Goal: Book appointment/travel/reservation

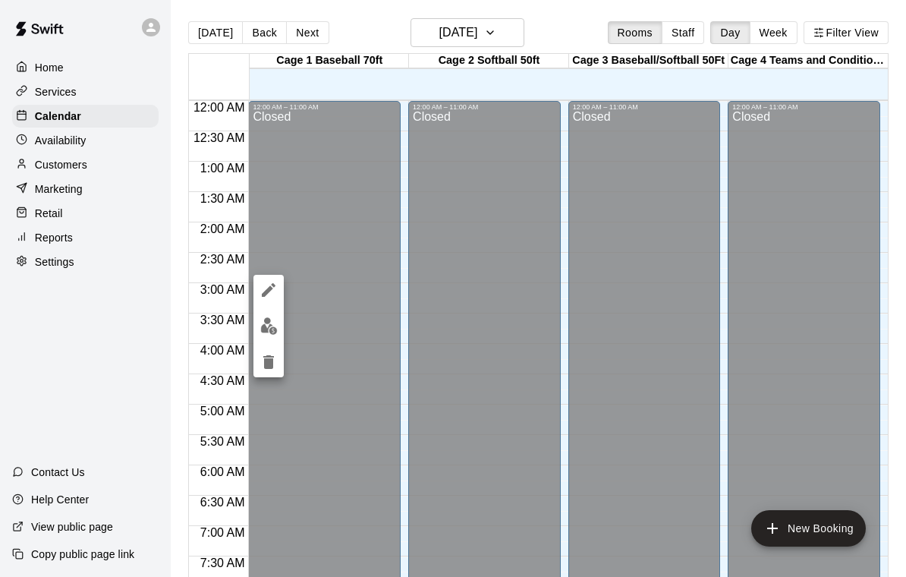
click at [266, 297] on icon "edit" at bounding box center [269, 290] width 18 height 18
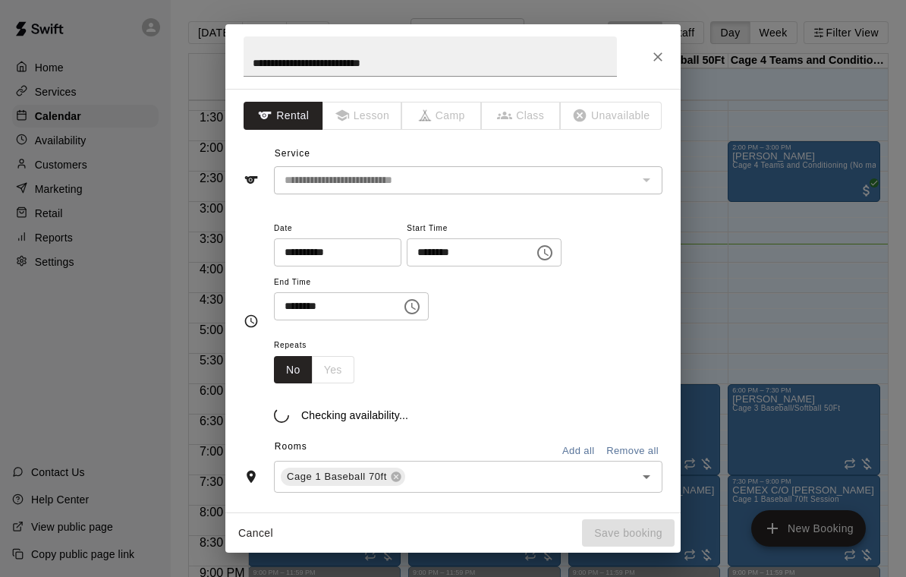
scroll to position [103, 0]
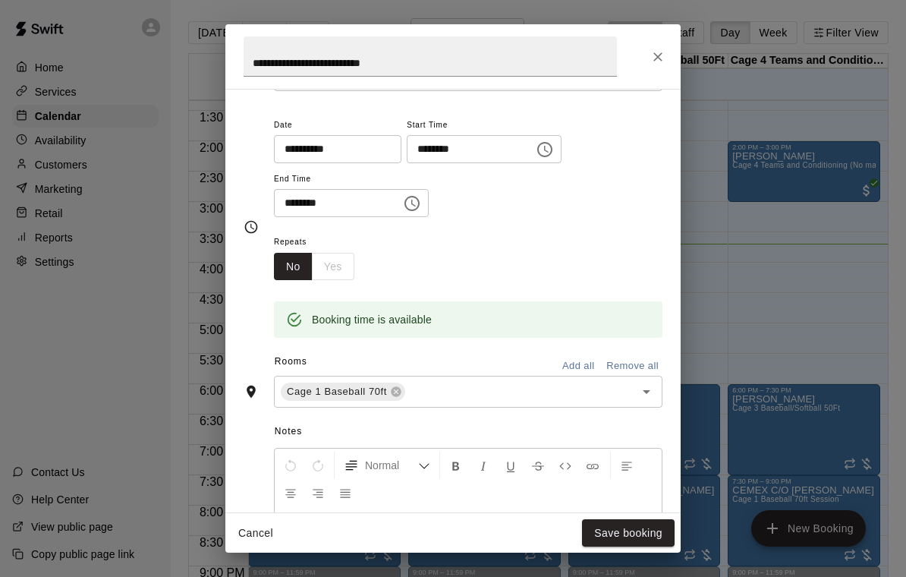
click at [650, 64] on button "Close" at bounding box center [657, 56] width 27 height 27
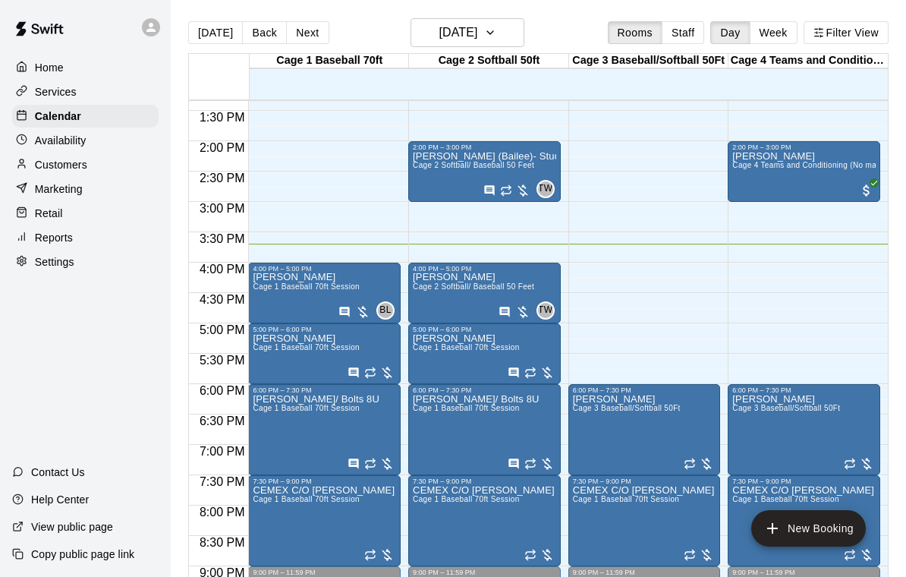
click at [474, 289] on span "Cage 2 Softball/ Baseball 50 Feet" at bounding box center [473, 286] width 121 height 8
click at [438, 294] on button "edit" at bounding box center [429, 299] width 30 height 30
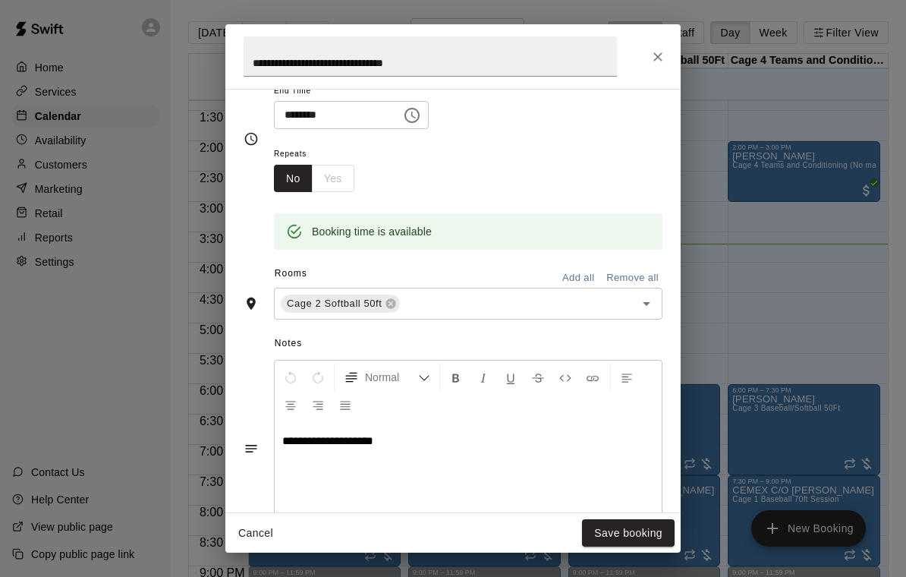
scroll to position [256, 0]
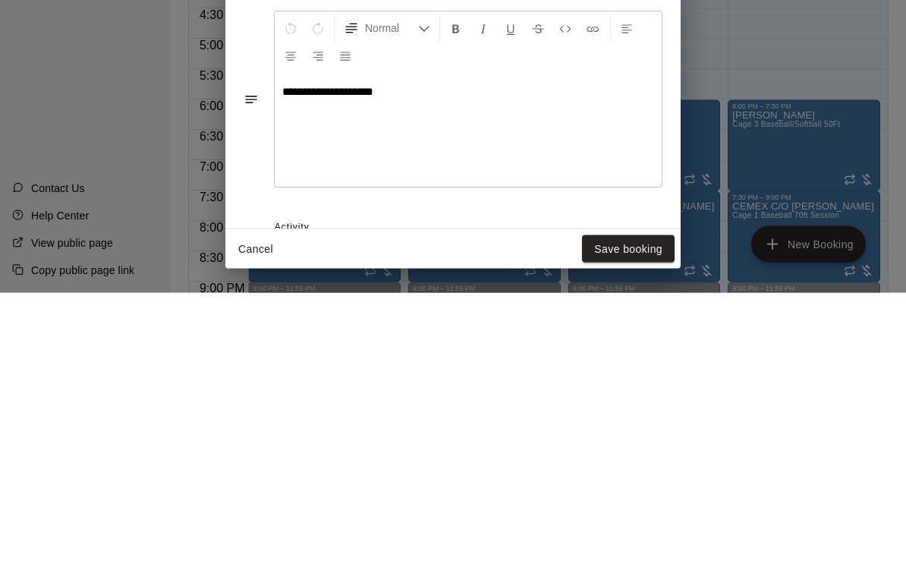
click at [785, 31] on div "**********" at bounding box center [453, 288] width 906 height 577
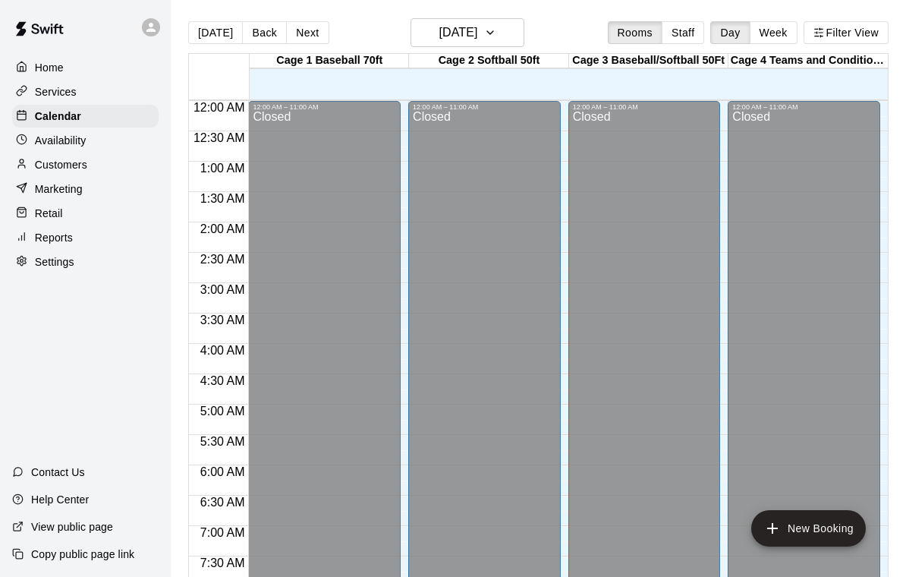
scroll to position [0, 0]
click at [496, 35] on icon "button" at bounding box center [490, 33] width 12 height 18
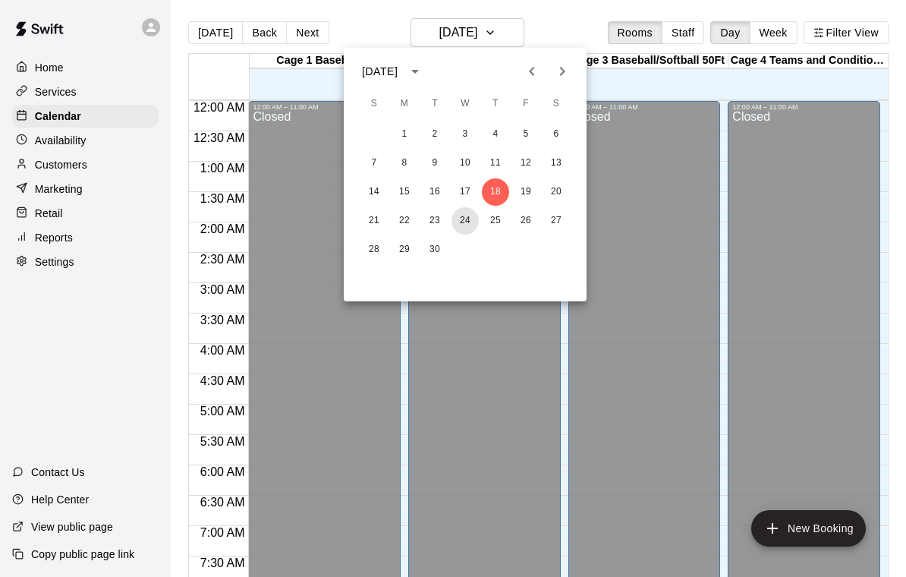
click at [469, 220] on button "24" at bounding box center [465, 220] width 27 height 27
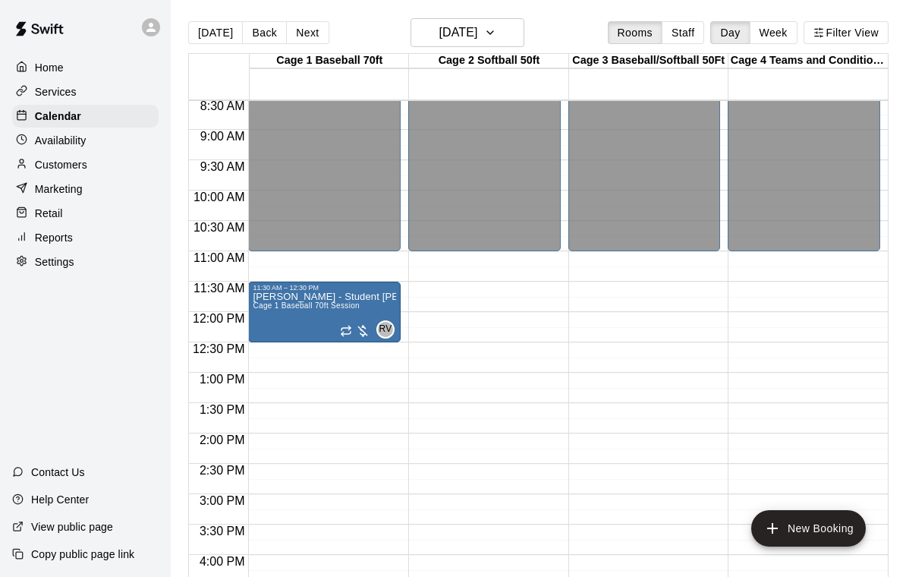
click at [208, 36] on button "[DATE]" at bounding box center [215, 32] width 55 height 23
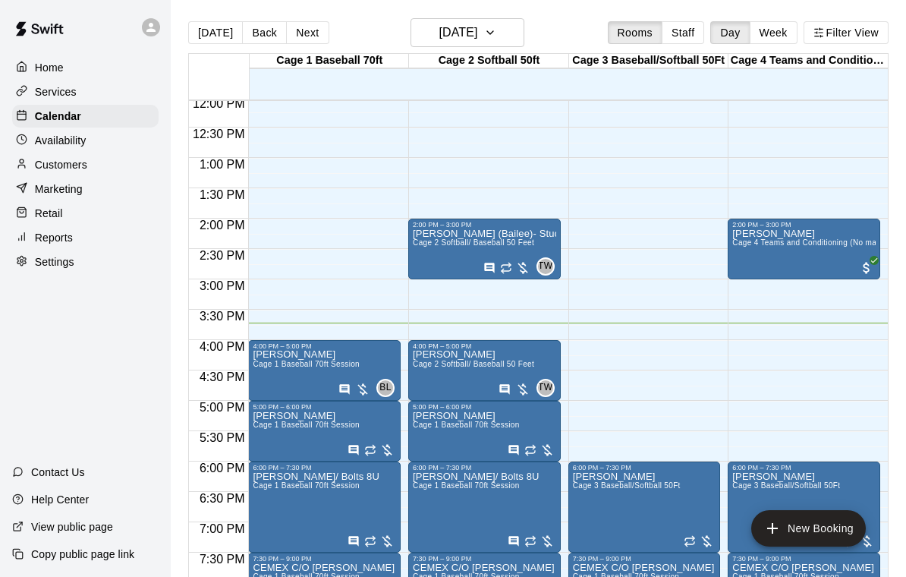
scroll to position [751, 0]
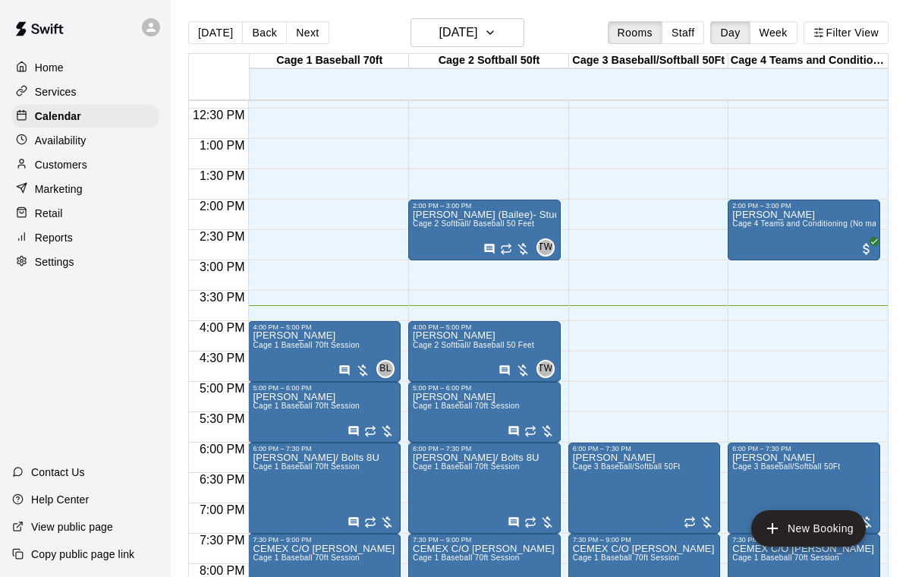
click at [301, 349] on span "Cage 1 Baseball 70ft Session" at bounding box center [306, 345] width 107 height 8
click at [279, 360] on button "edit" at bounding box center [268, 357] width 30 height 30
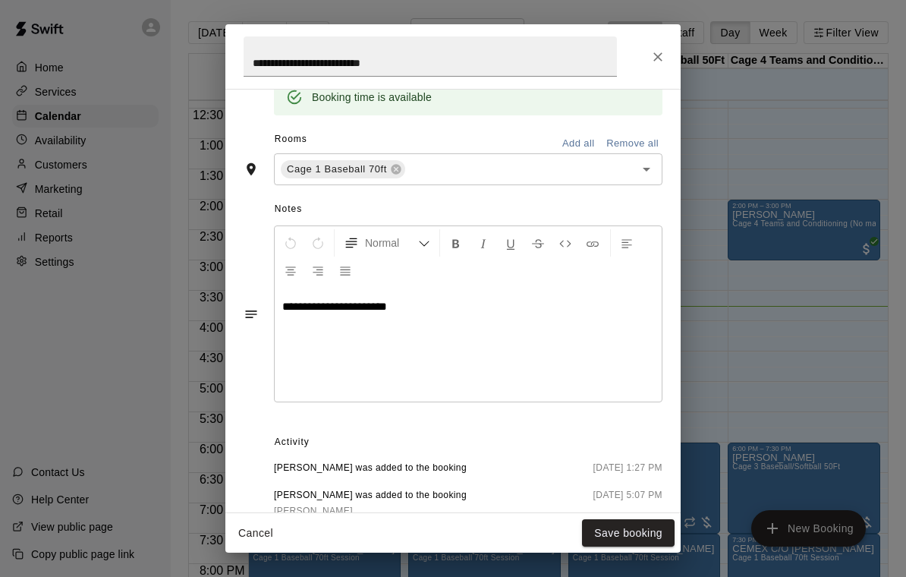
scroll to position [326, 0]
click at [766, 347] on div "**********" at bounding box center [453, 288] width 906 height 577
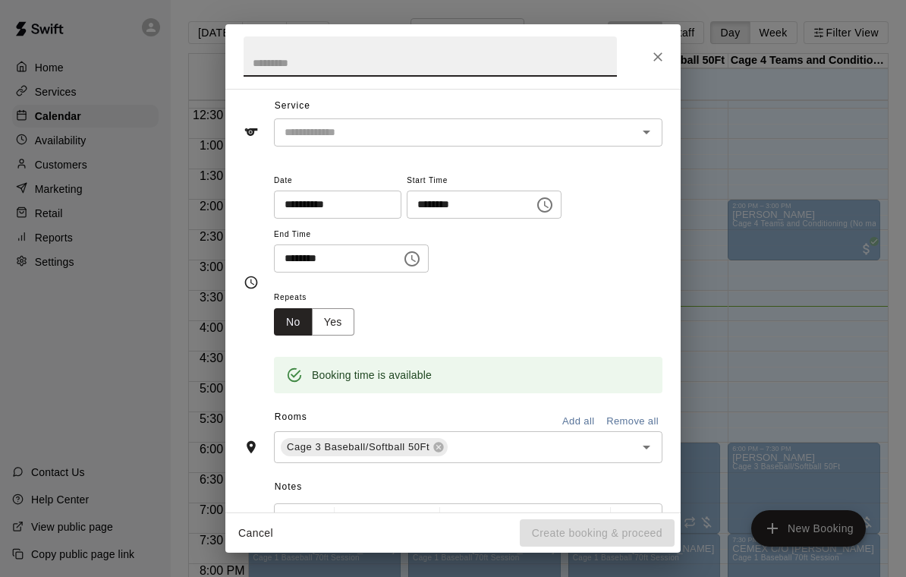
scroll to position [37, 0]
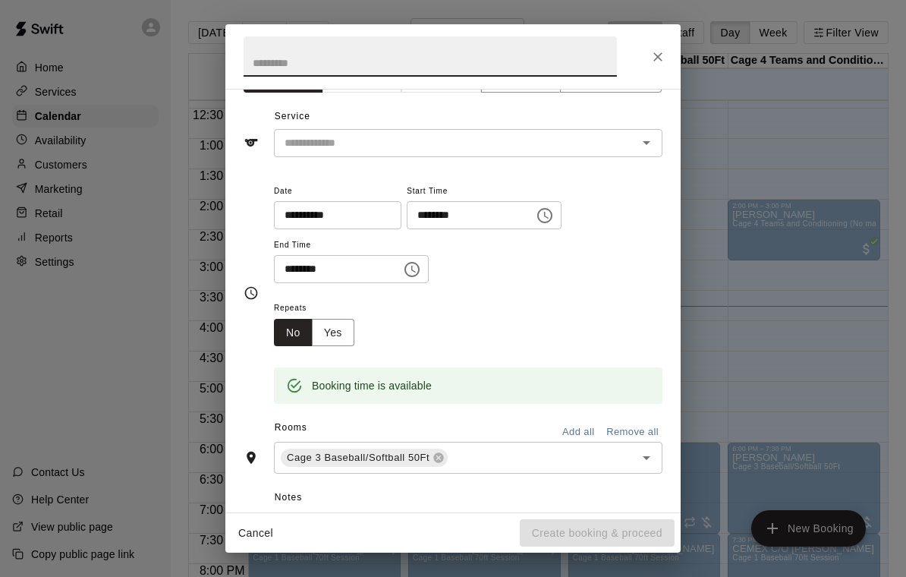
click at [403, 267] on icon "Choose time, selected time is 4:15 PM" at bounding box center [412, 269] width 18 height 18
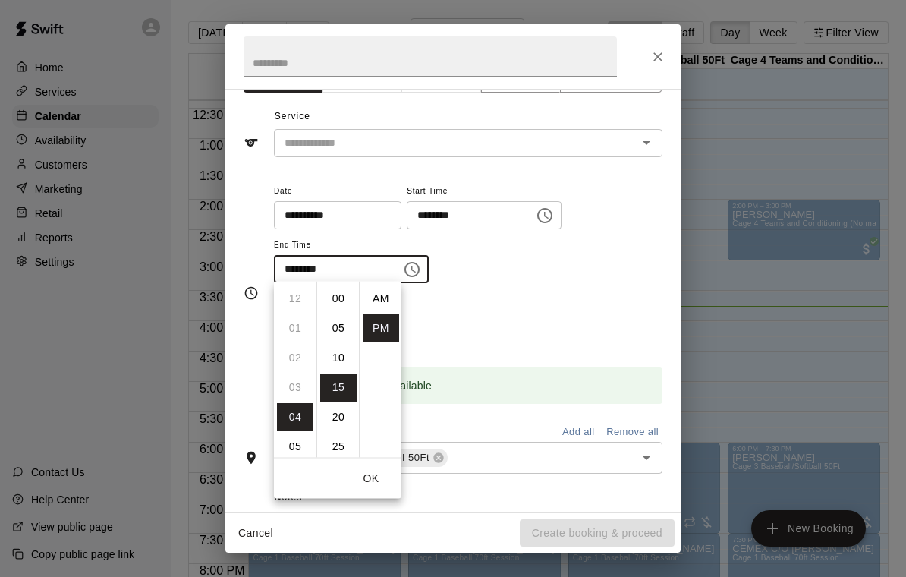
scroll to position [27, 0]
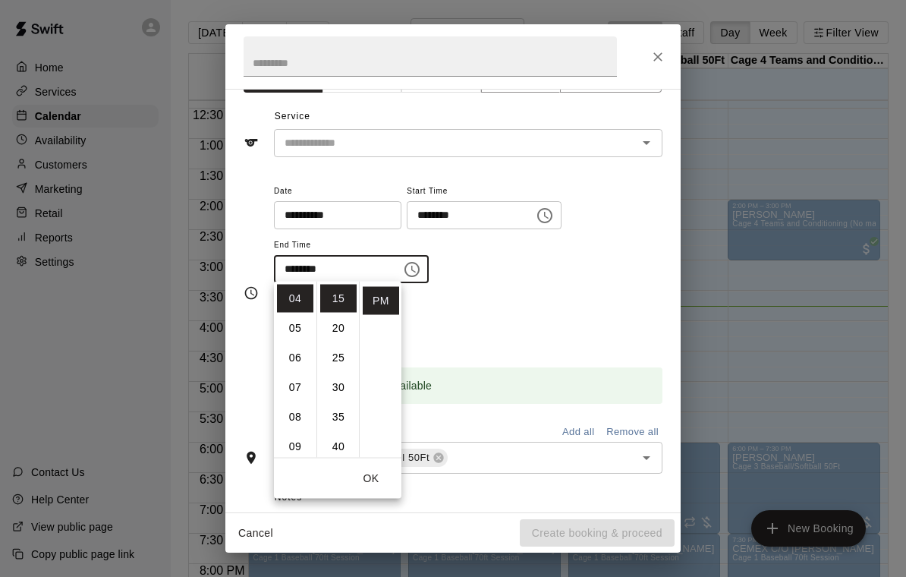
click at [303, 297] on li "04" at bounding box center [295, 299] width 36 height 28
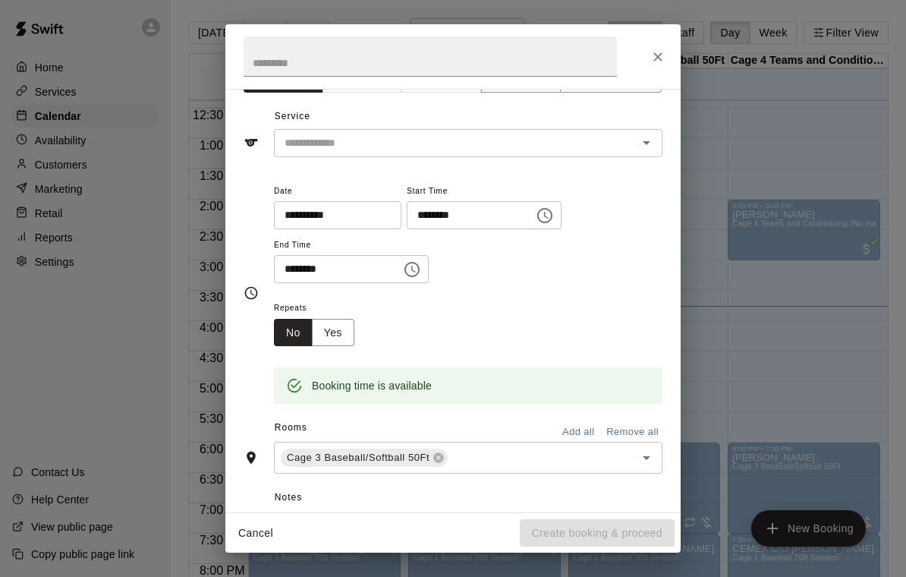
click at [505, 310] on div "Repeats No Yes" at bounding box center [468, 322] width 389 height 48
click at [486, 204] on input "********" at bounding box center [465, 215] width 117 height 28
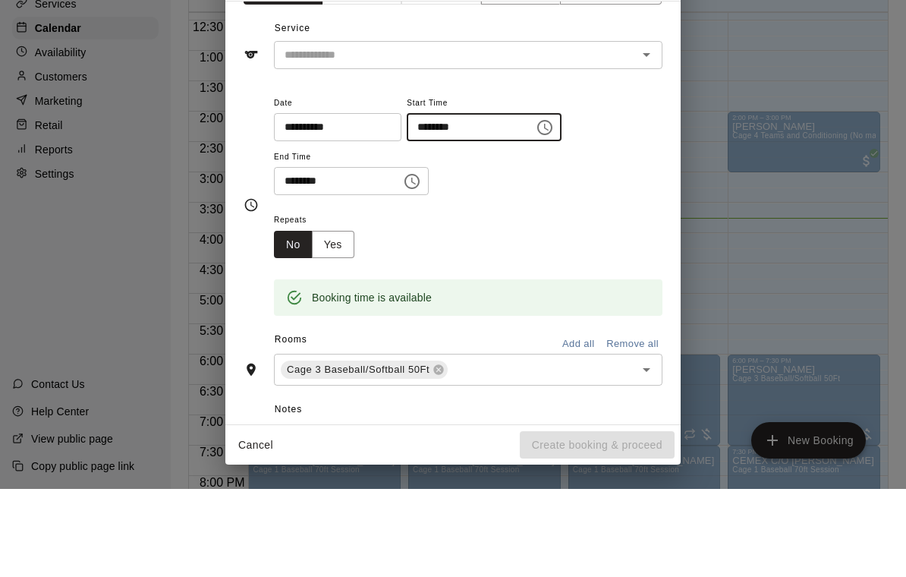
click at [555, 198] on div "**********" at bounding box center [468, 240] width 389 height 118
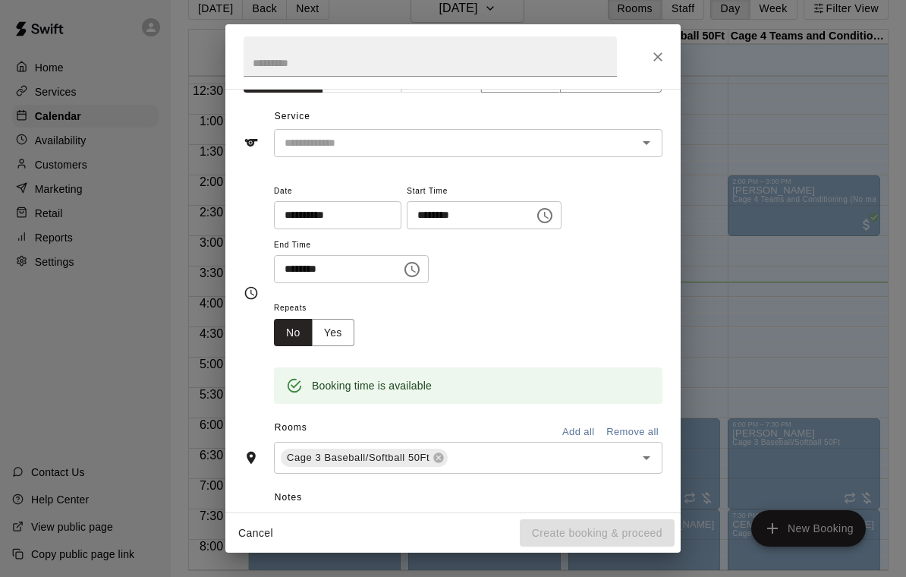
click at [530, 212] on button "Choose time, selected time is 4:00 PM" at bounding box center [545, 215] width 30 height 30
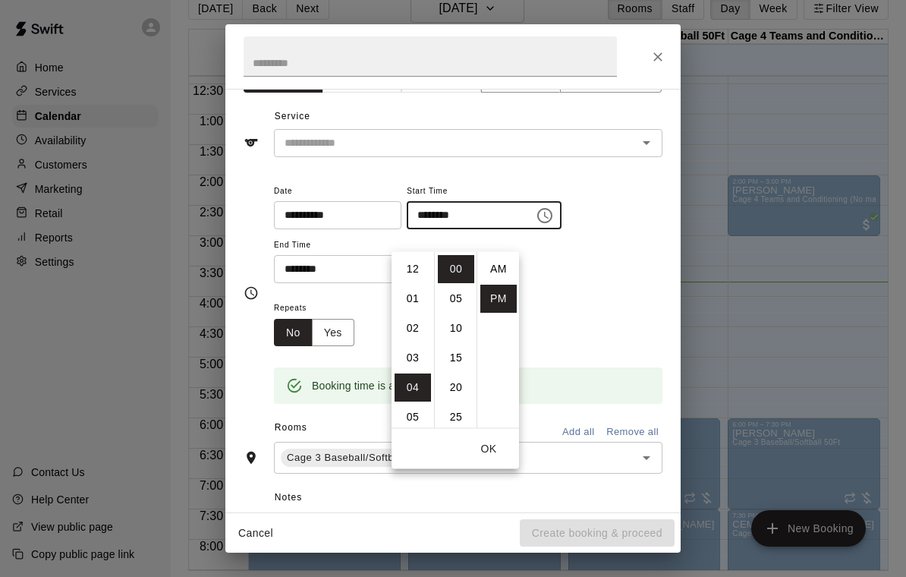
scroll to position [27, 0]
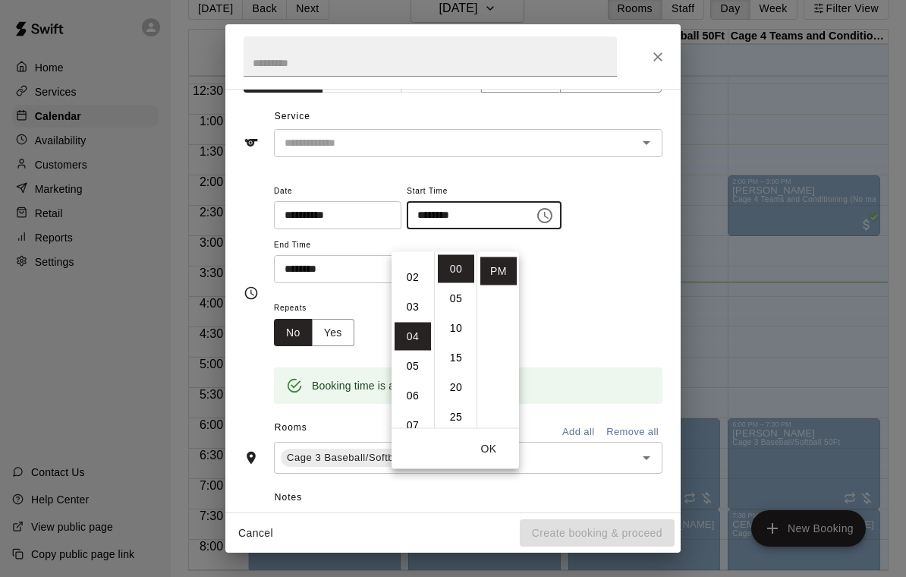
click at [413, 293] on li "03" at bounding box center [413, 307] width 36 height 28
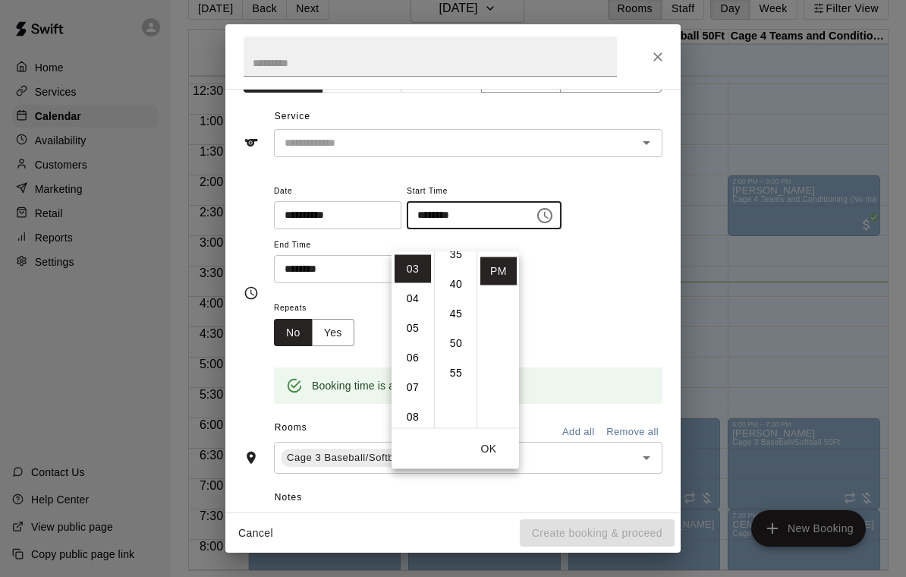
scroll to position [221, 0]
click at [457, 330] on li "50" at bounding box center [456, 344] width 36 height 28
type input "********"
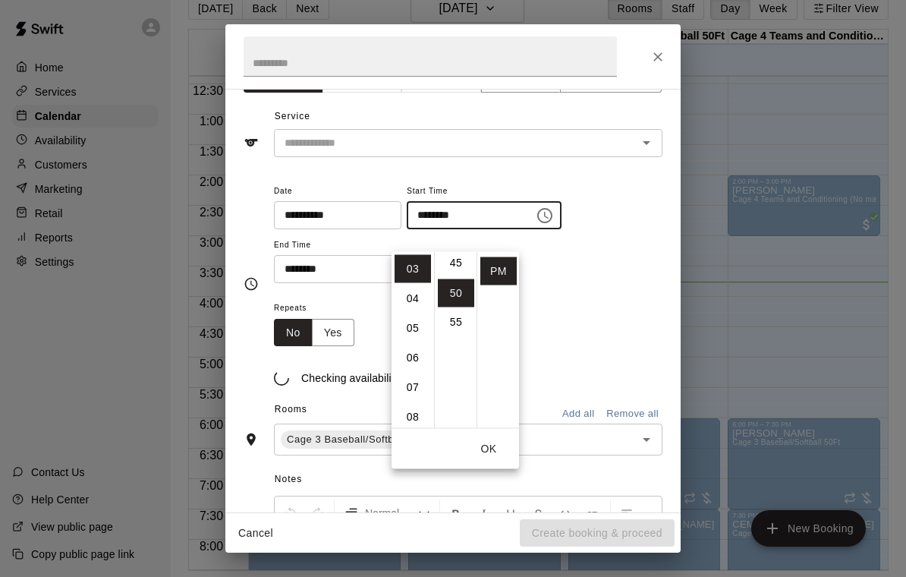
scroll to position [296, 0]
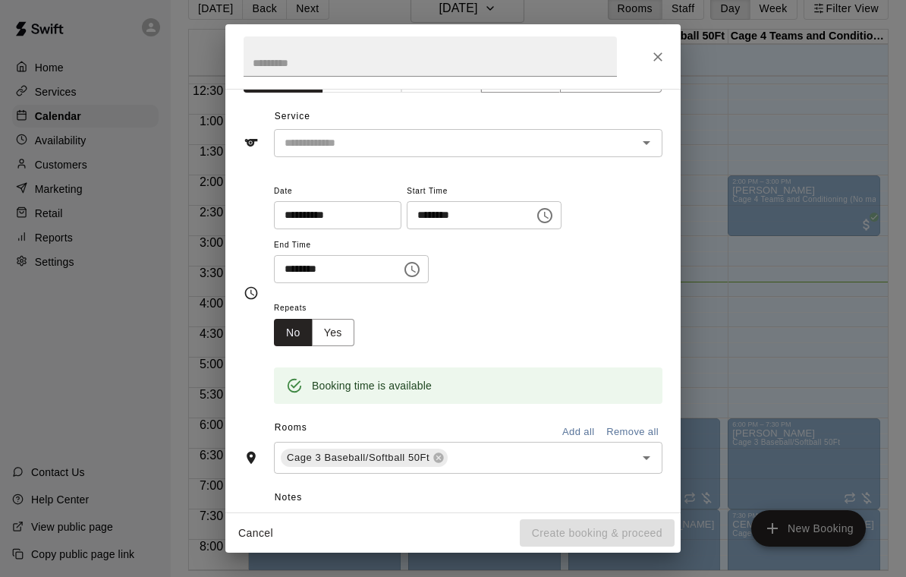
click at [571, 301] on div "Repeats No Yes" at bounding box center [468, 322] width 389 height 48
click at [313, 269] on input "********" at bounding box center [332, 269] width 117 height 28
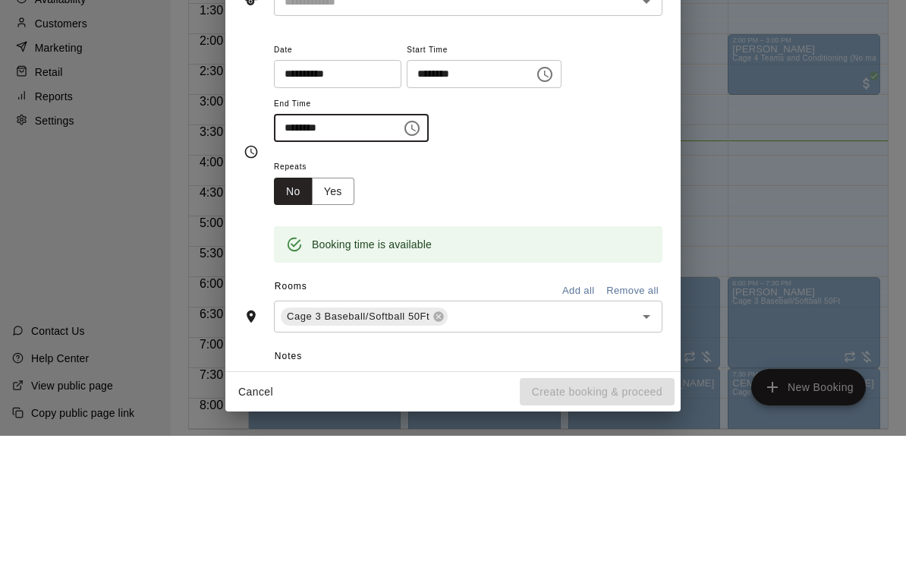
click at [592, 181] on div "**********" at bounding box center [468, 232] width 389 height 102
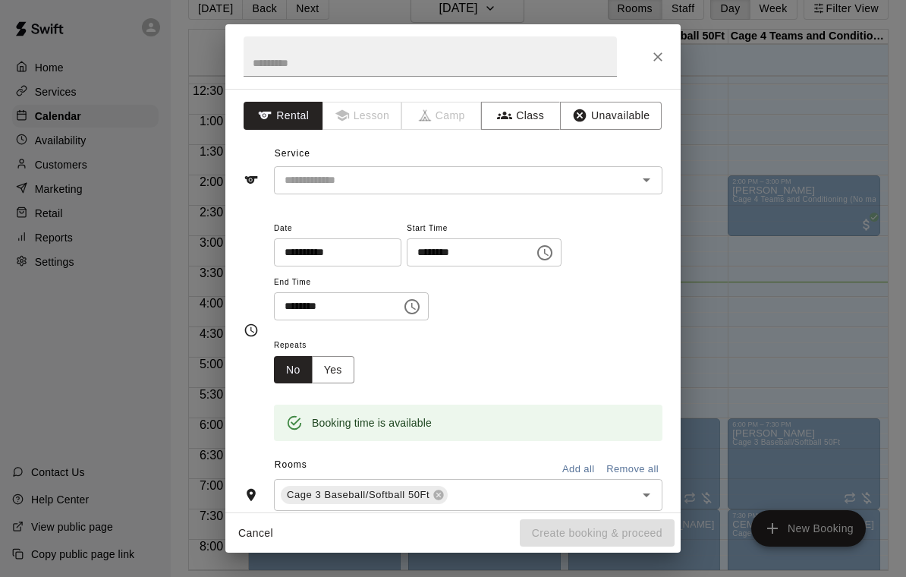
scroll to position [-1, 0]
click at [477, 171] on input "text" at bounding box center [446, 180] width 335 height 19
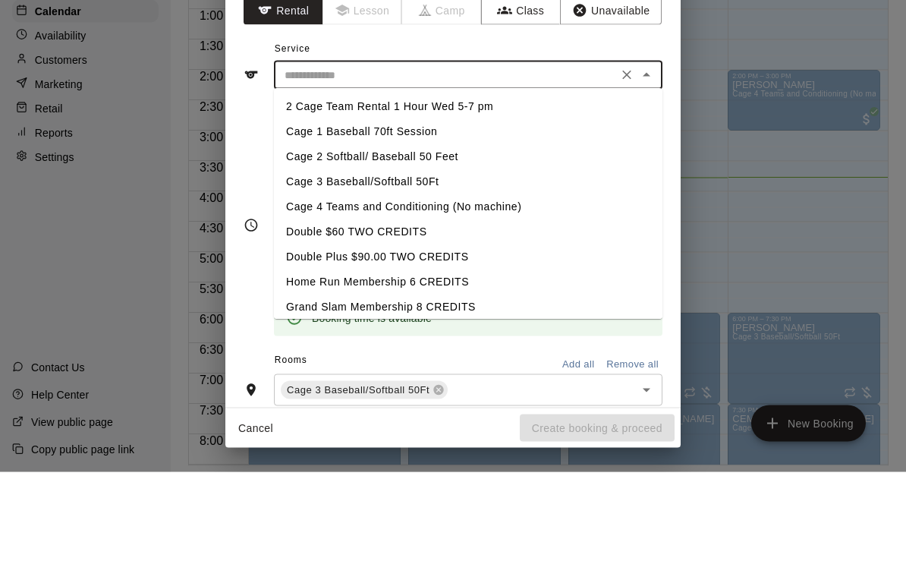
click at [389, 300] on li "Cage 4 Teams and Conditioning (No machine)" at bounding box center [468, 312] width 389 height 25
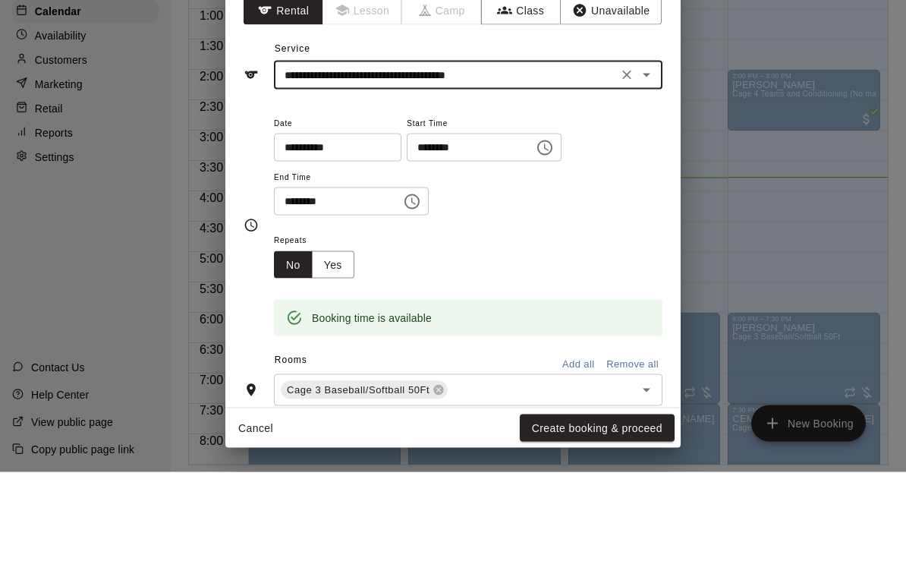
click at [641, 171] on icon "Open" at bounding box center [646, 180] width 18 height 18
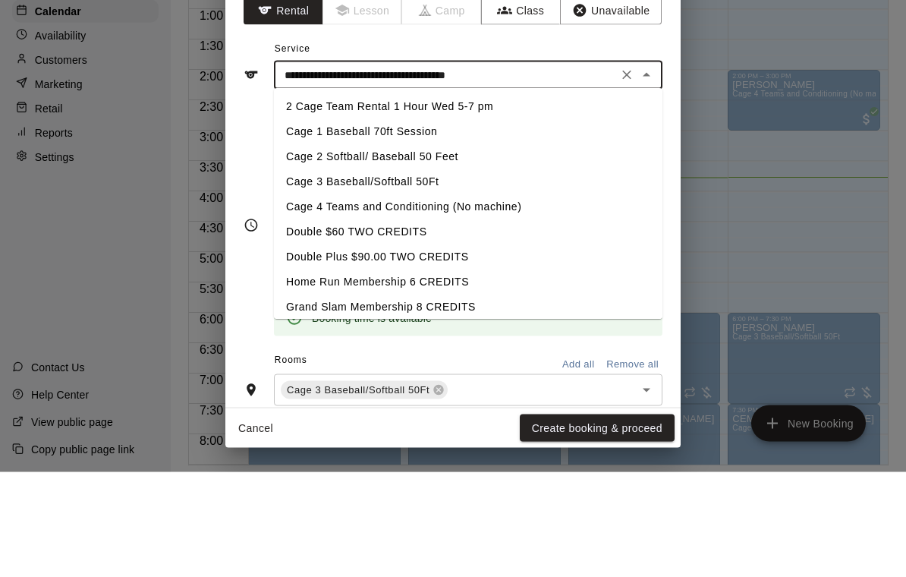
click at [382, 275] on li "Cage 3 Baseball/Softball 50Ft" at bounding box center [468, 287] width 389 height 25
type input "**********"
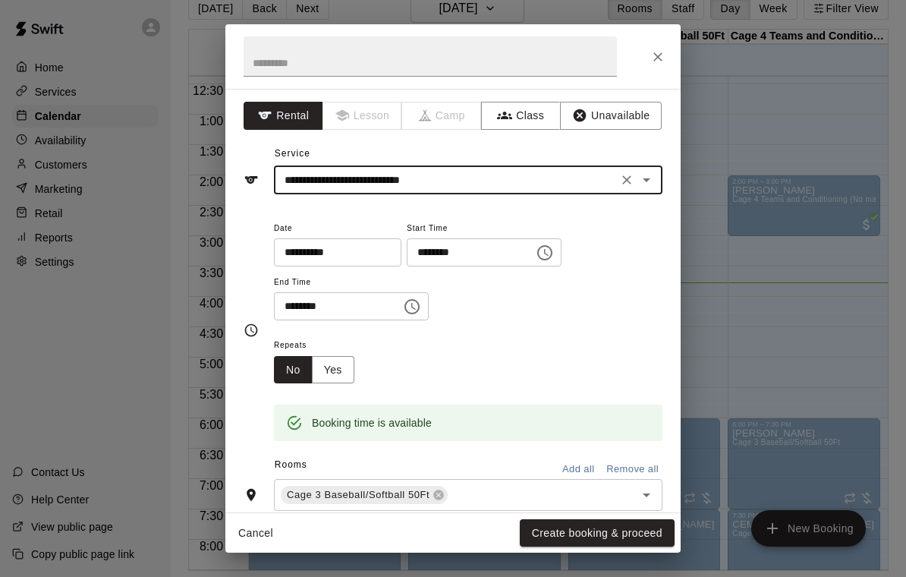
click at [617, 530] on button "Create booking & proceed" at bounding box center [597, 533] width 155 height 28
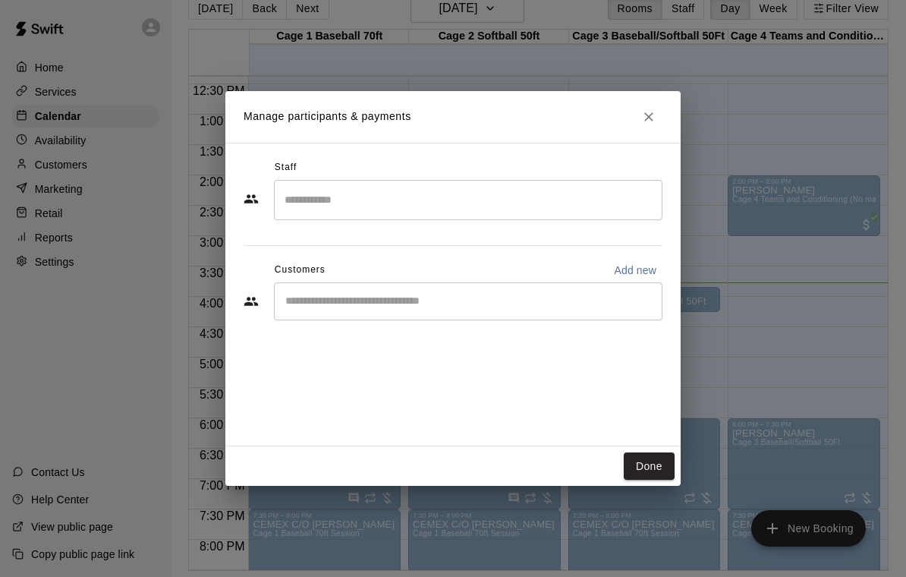
click at [654, 470] on button "Done" at bounding box center [649, 466] width 51 height 28
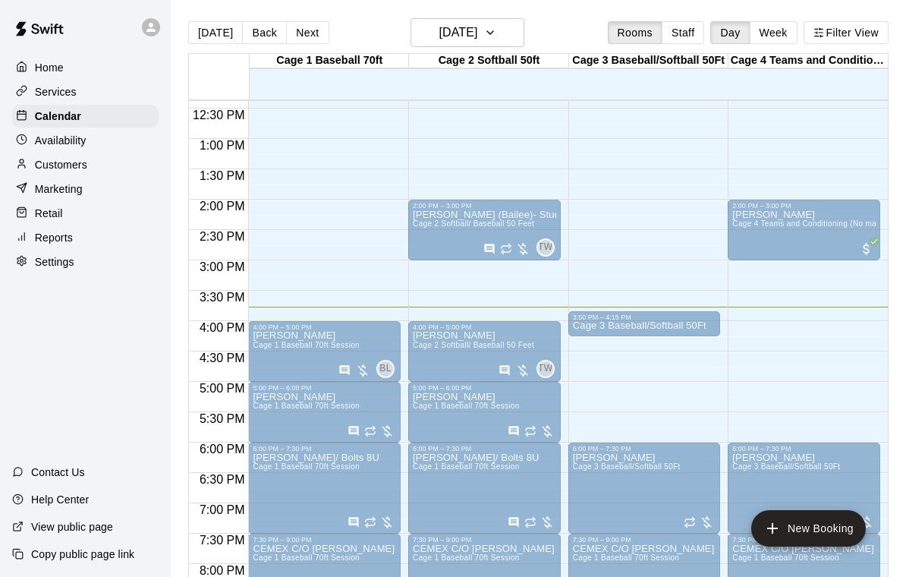
click at [652, 326] on p "Cage 3 Baseball/Softball 50Ft" at bounding box center [640, 326] width 134 height 0
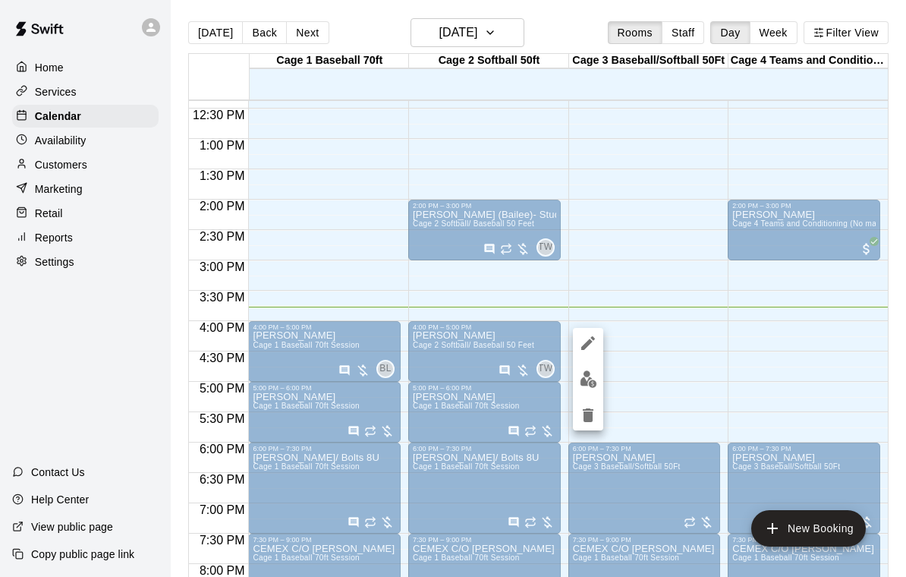
click at [672, 395] on div at bounding box center [453, 288] width 906 height 577
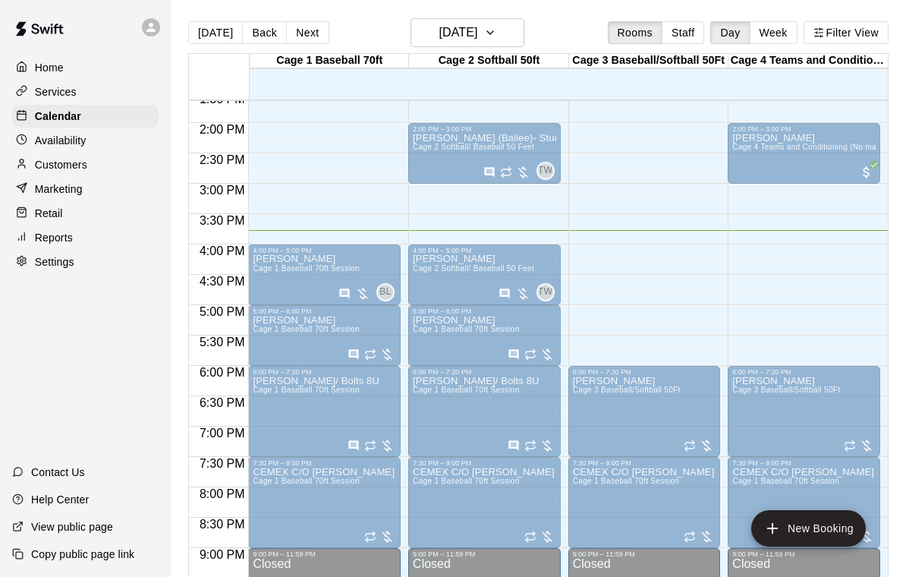
scroll to position [829, 0]
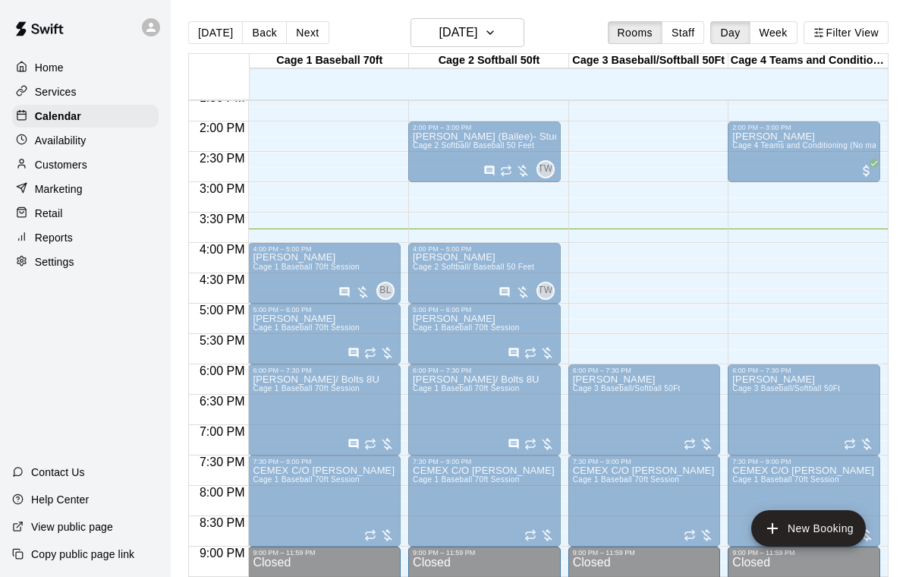
click at [629, 247] on p "Cage 3 Baseball/Softball 50Ft" at bounding box center [640, 247] width 134 height 0
click at [686, 322] on div at bounding box center [453, 288] width 906 height 577
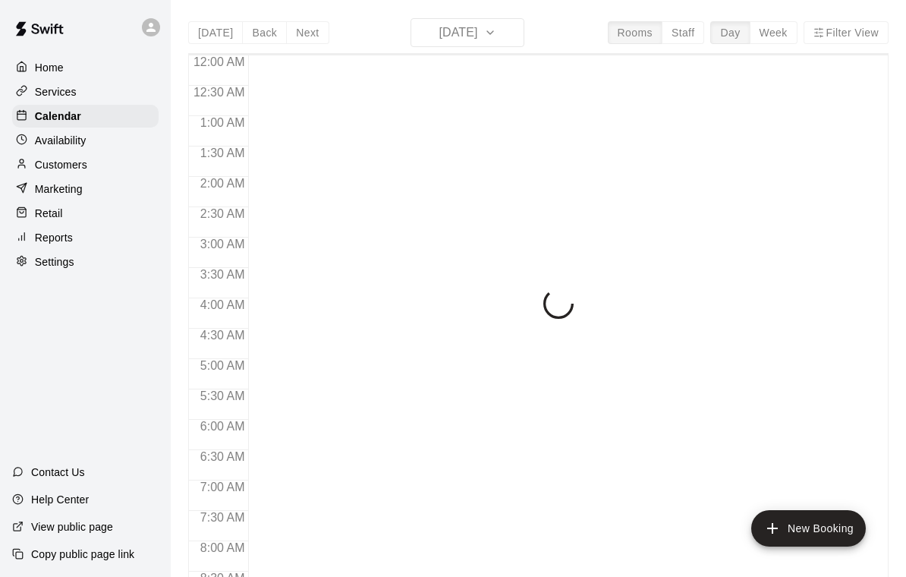
scroll to position [895, 0]
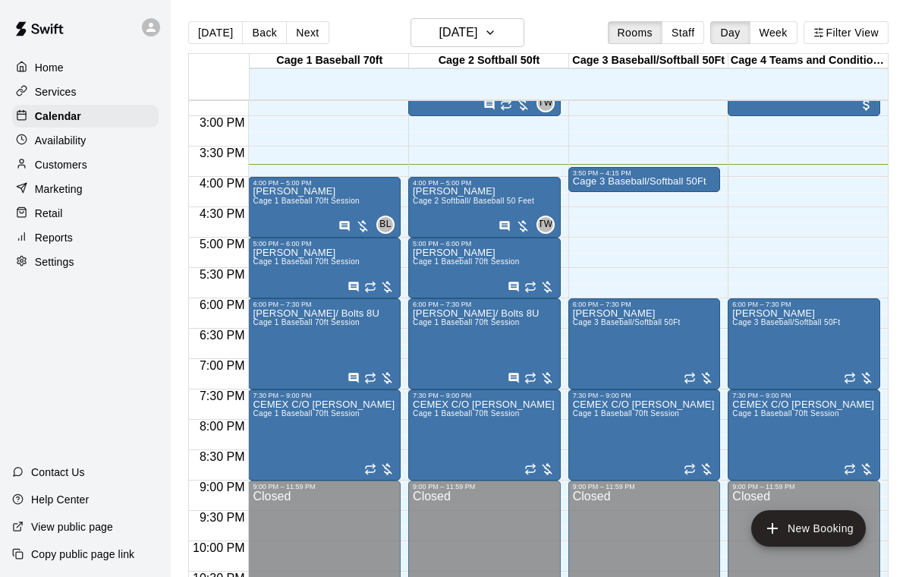
click at [675, 181] on p "Cage 3 Baseball/Softball 50Ft" at bounding box center [640, 181] width 134 height 0
click at [590, 202] on icon "edit" at bounding box center [588, 199] width 18 height 18
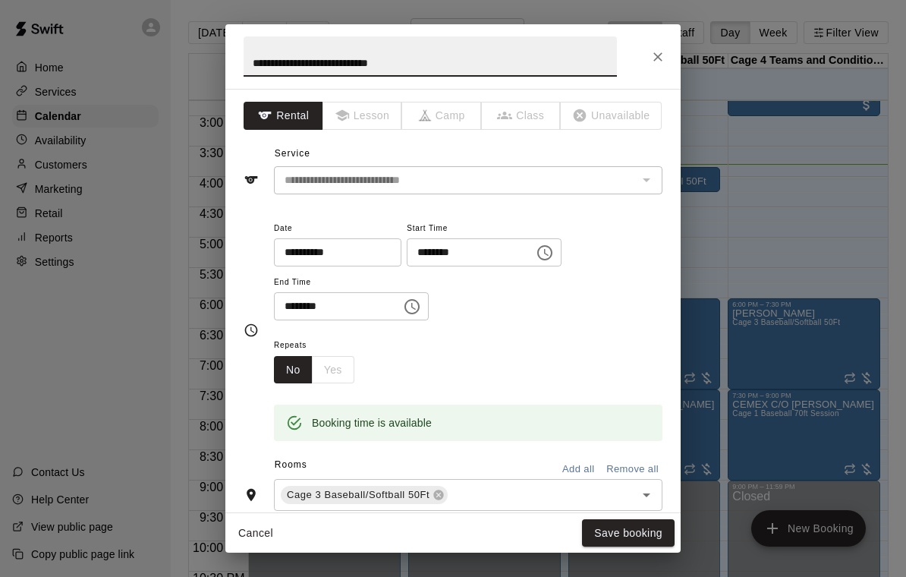
click at [317, 307] on input "********" at bounding box center [332, 306] width 117 height 28
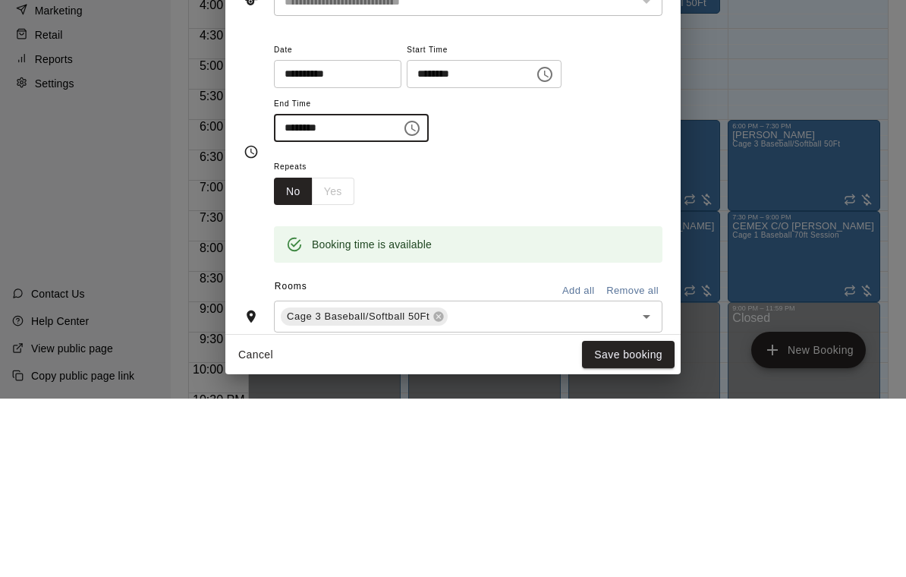
click at [404, 297] on icon "Choose time, selected time is 4:15 PM" at bounding box center [412, 306] width 18 height 18
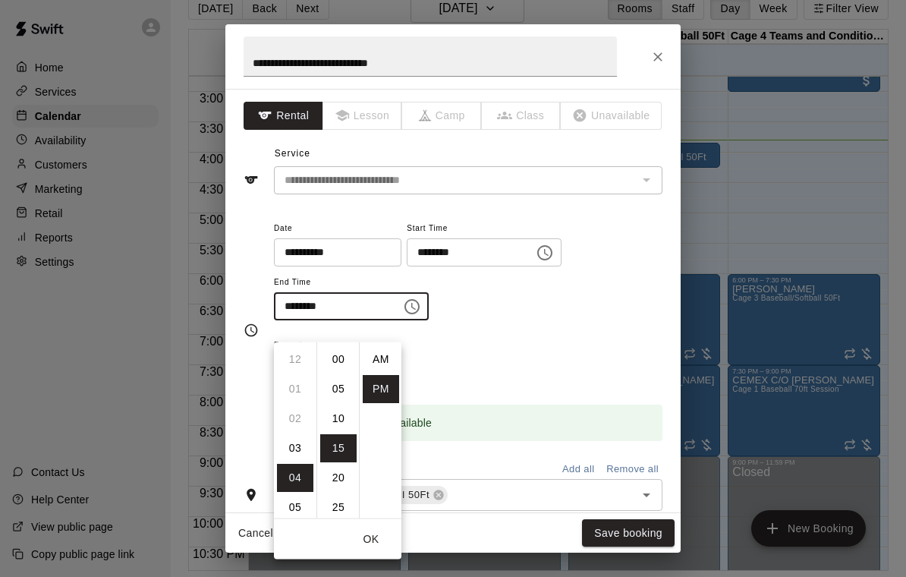
scroll to position [27, 0]
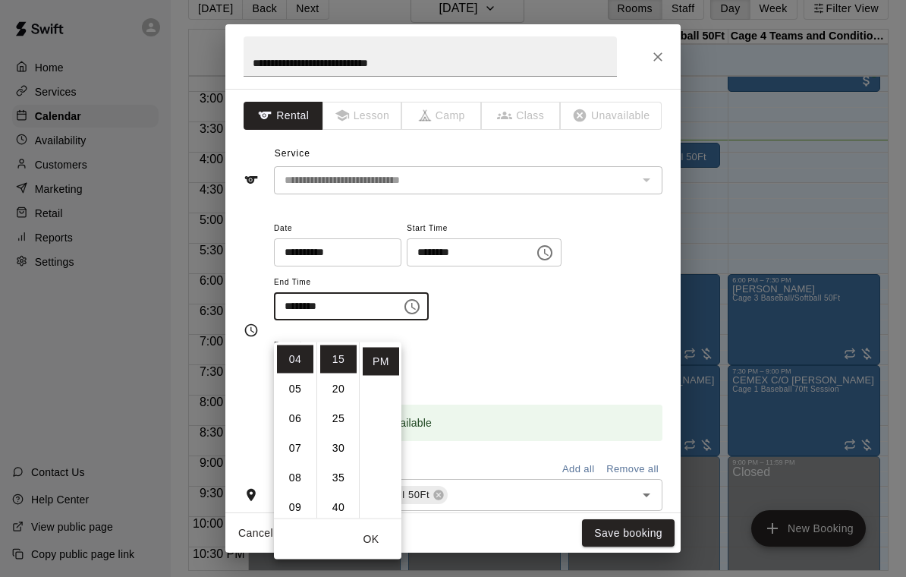
click at [348, 375] on li "20" at bounding box center [338, 389] width 36 height 28
type input "********"
click at [637, 529] on button "Save booking" at bounding box center [628, 533] width 93 height 28
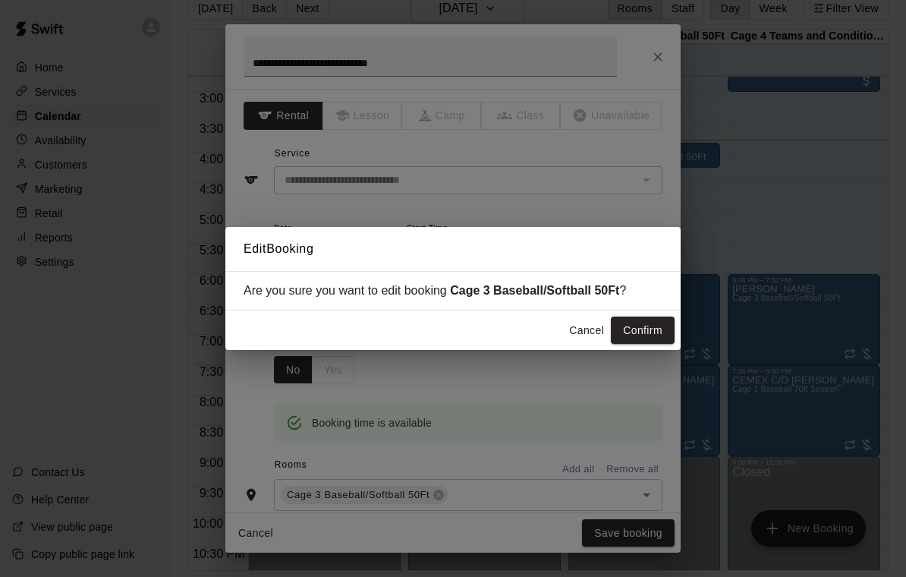
click at [641, 332] on button "Confirm" at bounding box center [643, 330] width 64 height 28
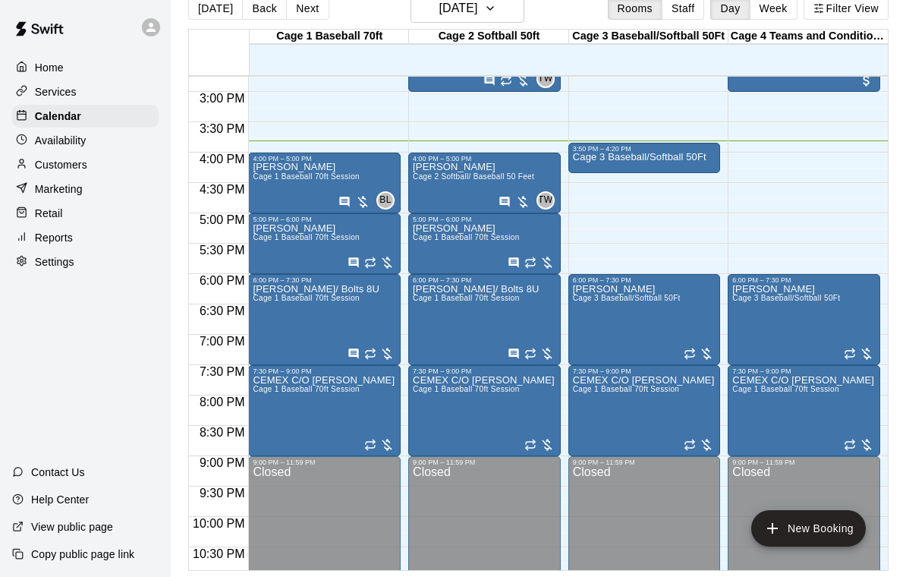
scroll to position [0, 0]
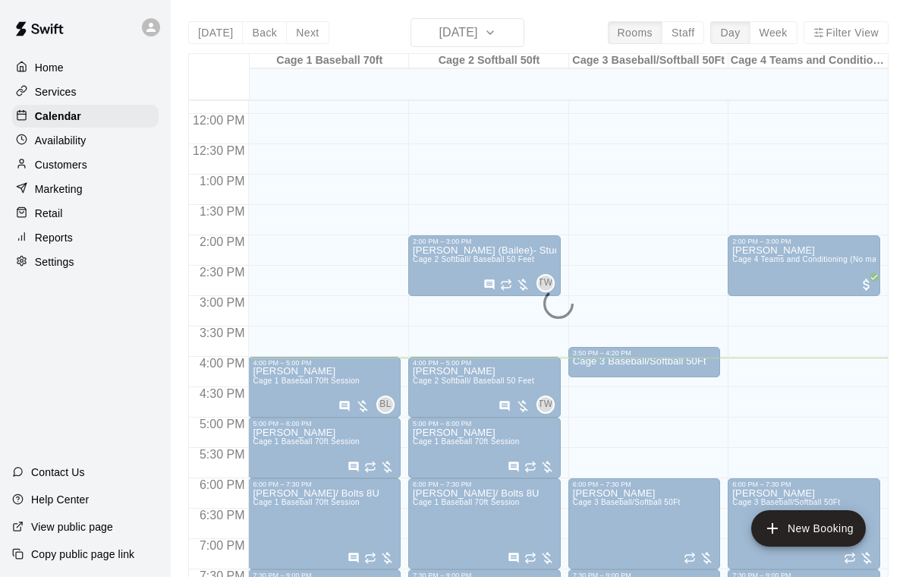
scroll to position [728, 0]
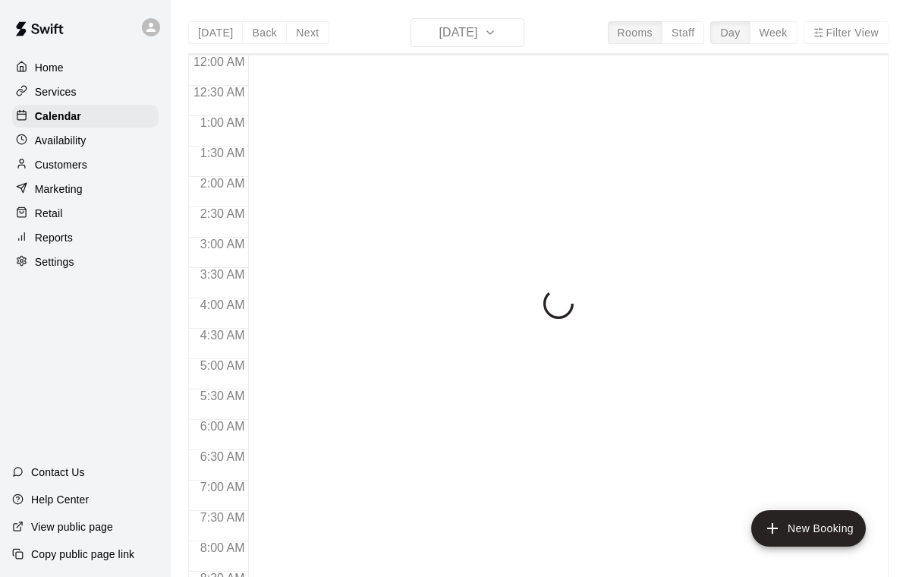
scroll to position [895, 0]
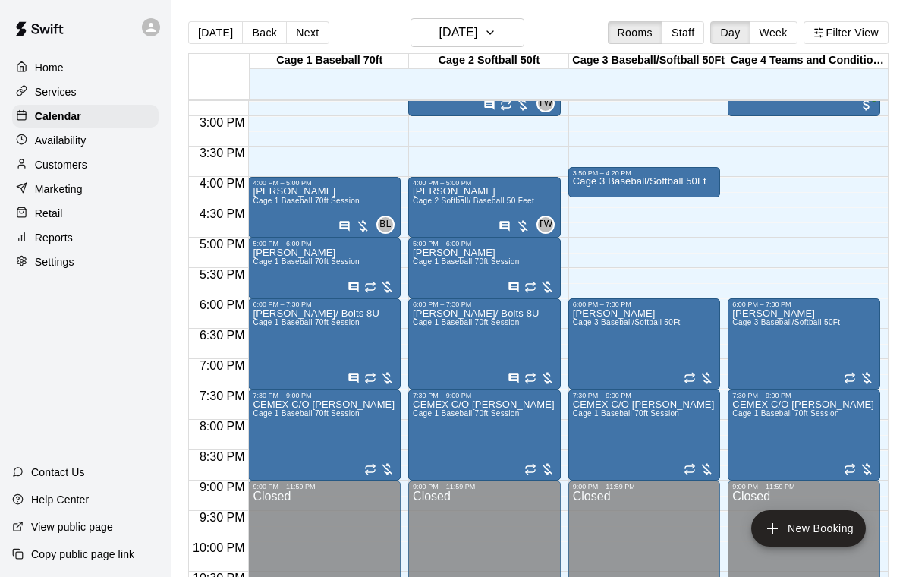
click at [286, 212] on div "Manny Cruz Cage 1 Baseball 70ft Session" at bounding box center [306, 475] width 107 height 577
click at [263, 209] on icon "edit" at bounding box center [269, 204] width 14 height 14
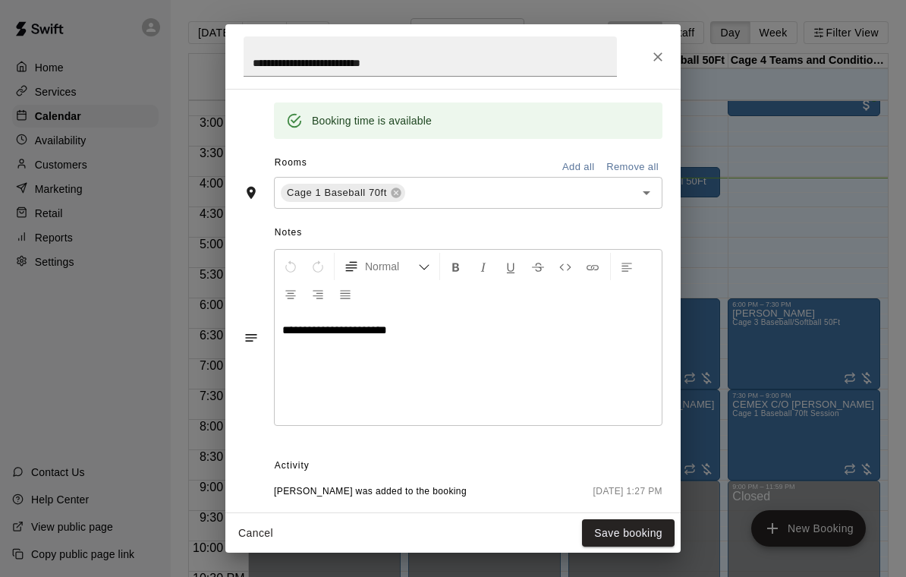
scroll to position [305, 0]
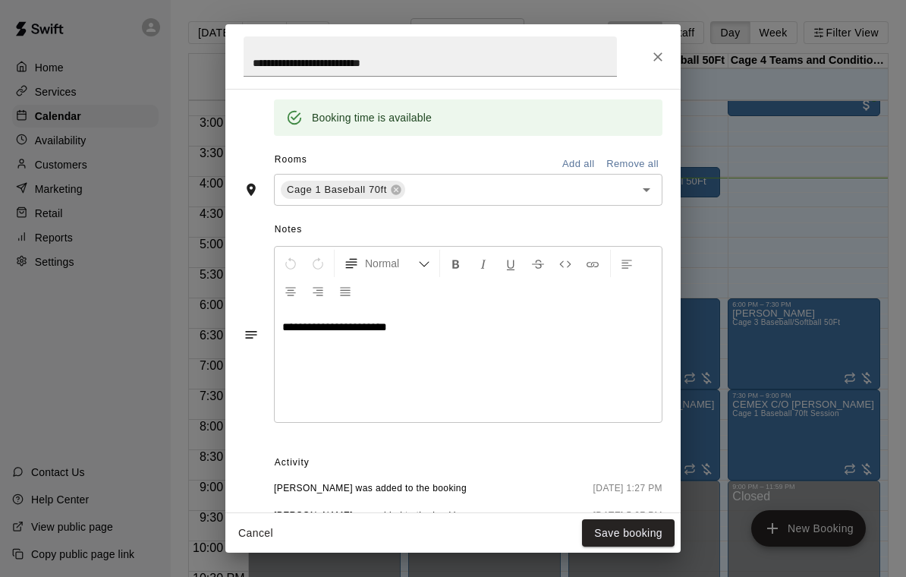
click at [649, 51] on button "Close" at bounding box center [657, 56] width 27 height 27
